Goal: Transaction & Acquisition: Purchase product/service

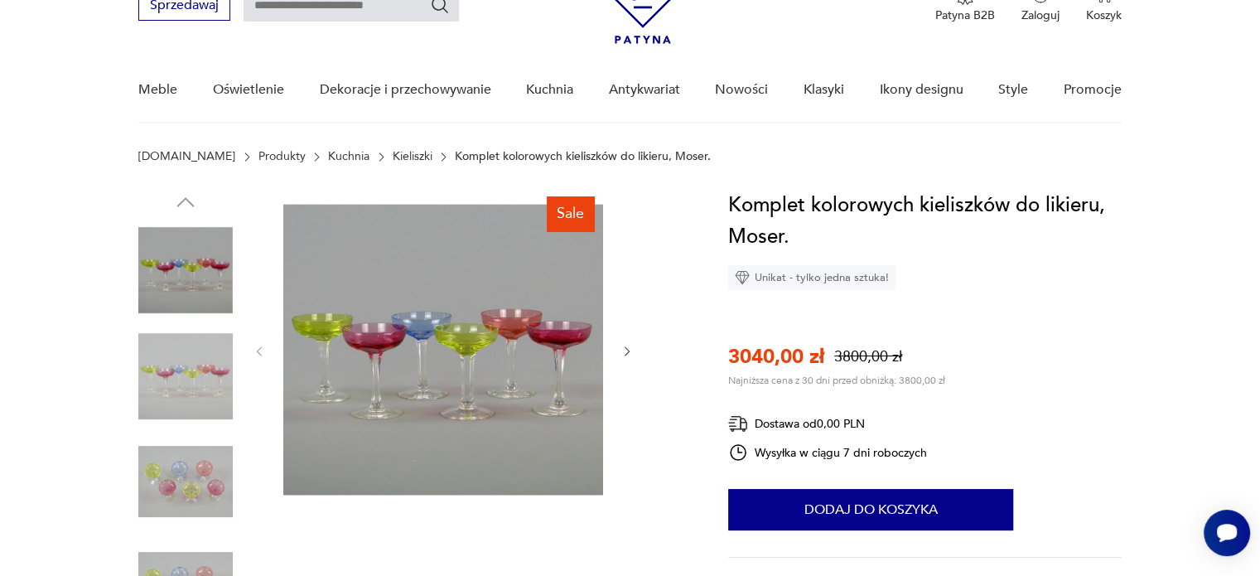
scroll to position [83, 0]
click at [462, 345] on img at bounding box center [443, 351] width 320 height 320
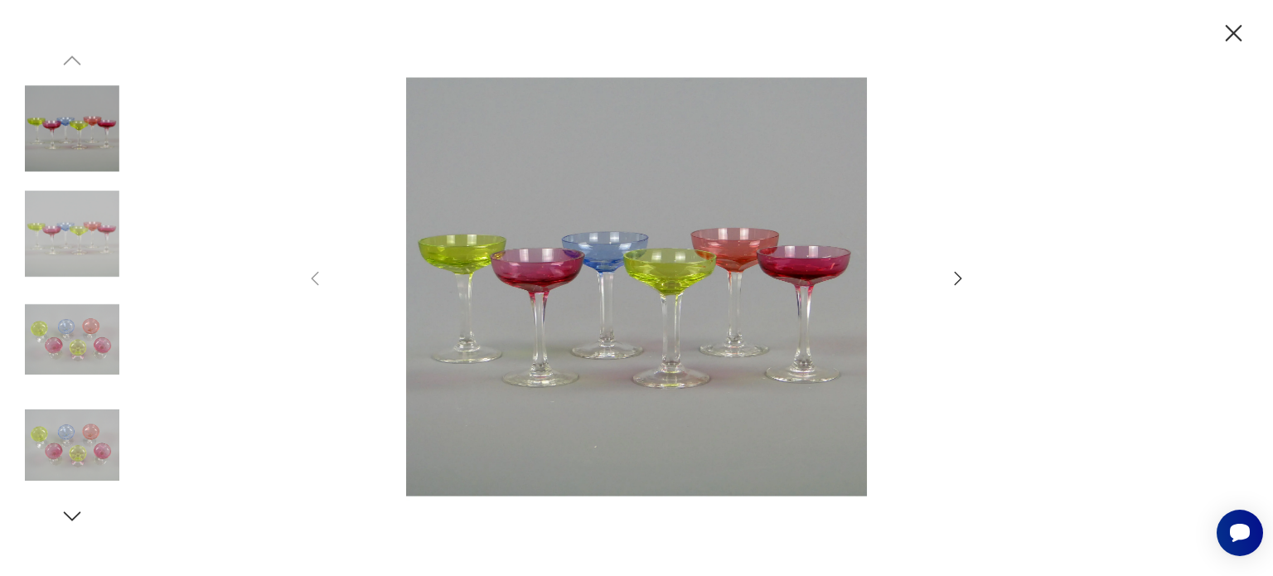
click at [617, 296] on img at bounding box center [636, 286] width 590 height 461
click at [958, 278] on icon "button" at bounding box center [958, 278] width 20 height 20
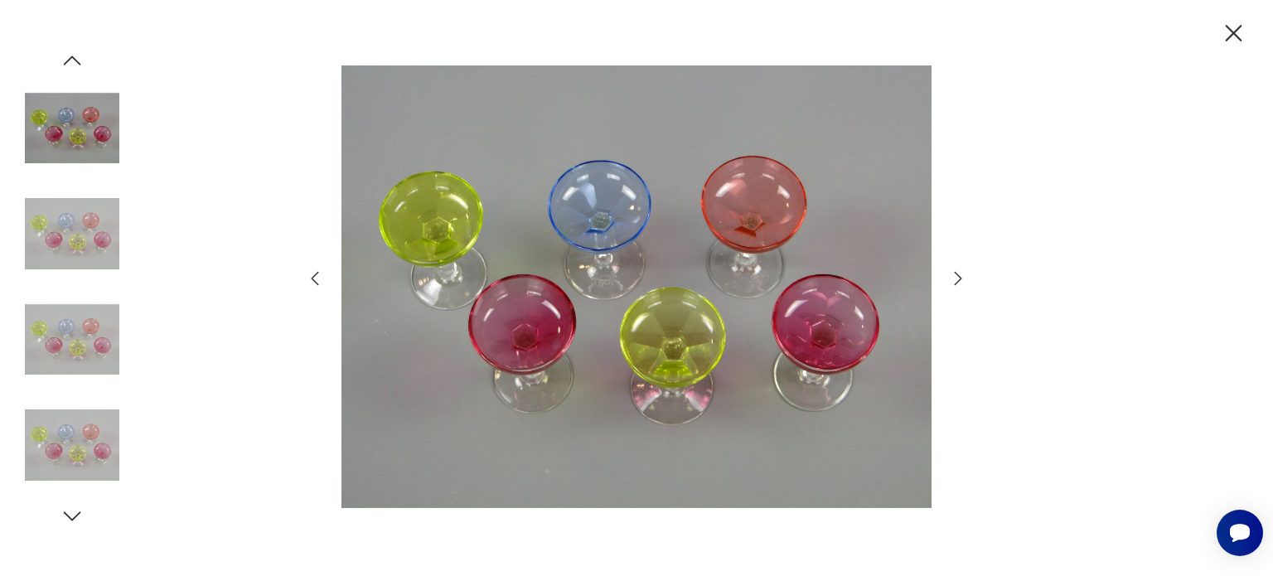
click at [1230, 31] on icon "button" at bounding box center [1233, 33] width 29 height 29
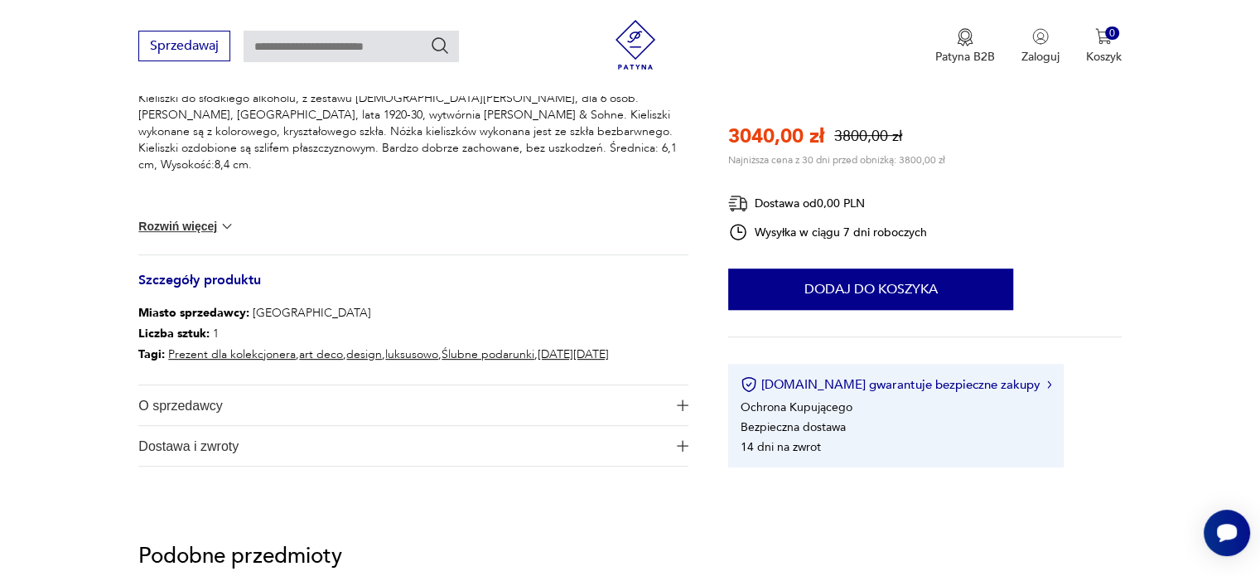
scroll to position [746, 0]
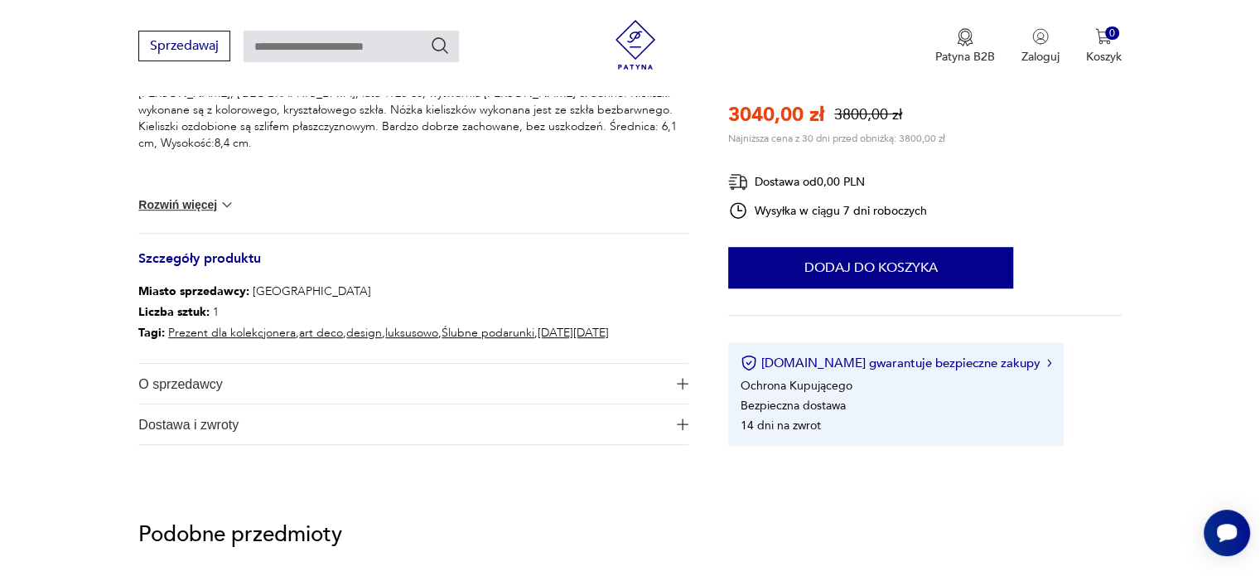
click at [628, 380] on span "O sprzedawcy" at bounding box center [401, 384] width 527 height 40
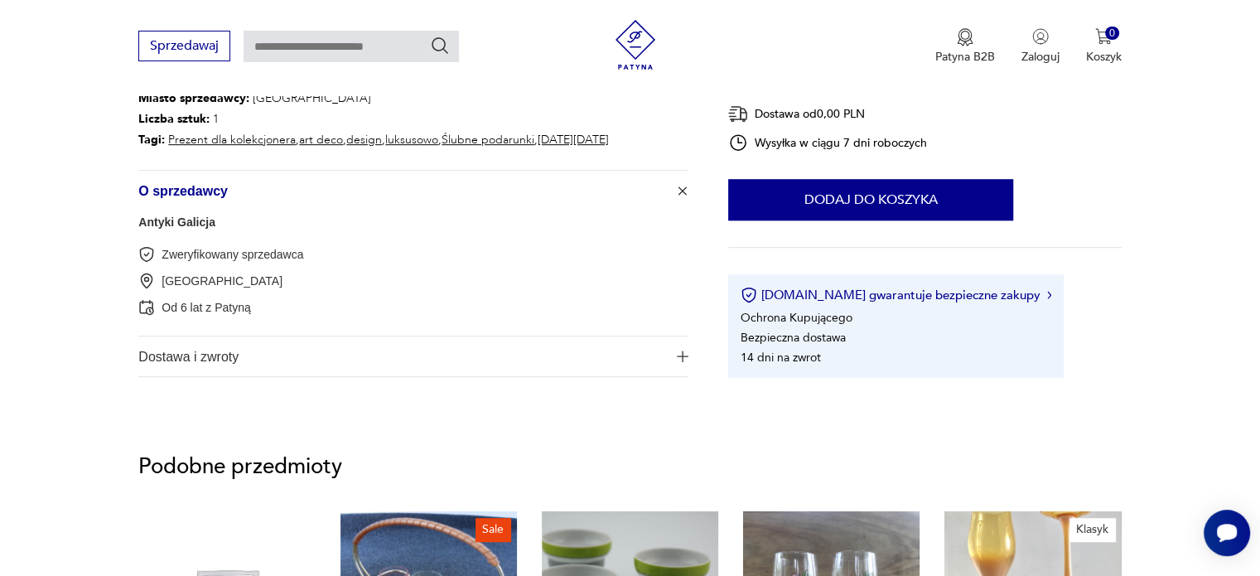
scroll to position [580, 0]
